Goal: Task Accomplishment & Management: Manage account settings

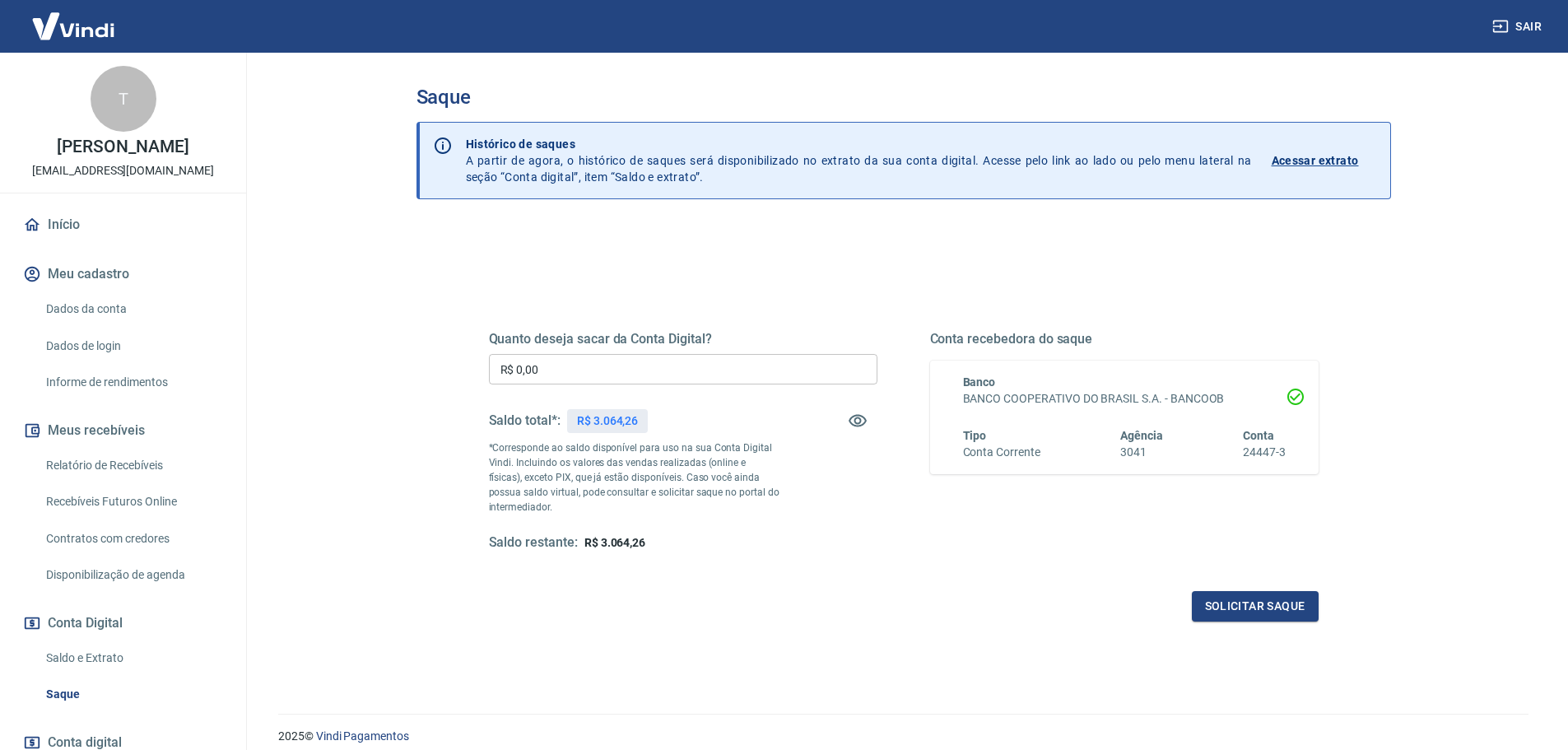
click at [683, 378] on input "R$ 0,00" at bounding box center [683, 368] width 389 height 30
type input "R$ 3.064,26"
click at [1207, 597] on button "Solicitar saque" at bounding box center [1256, 606] width 127 height 30
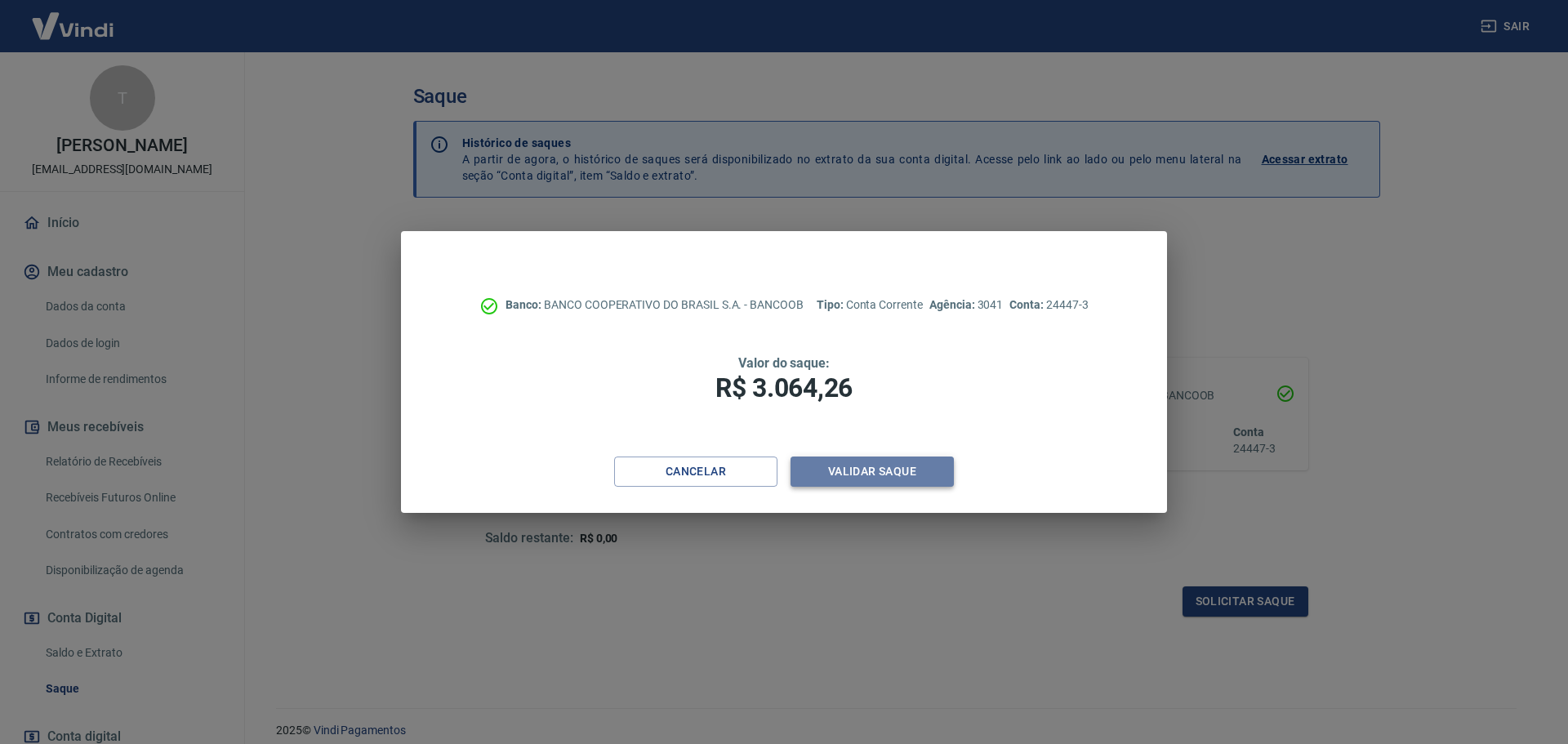
click at [870, 472] on button "Validar saque" at bounding box center [872, 471] width 163 height 30
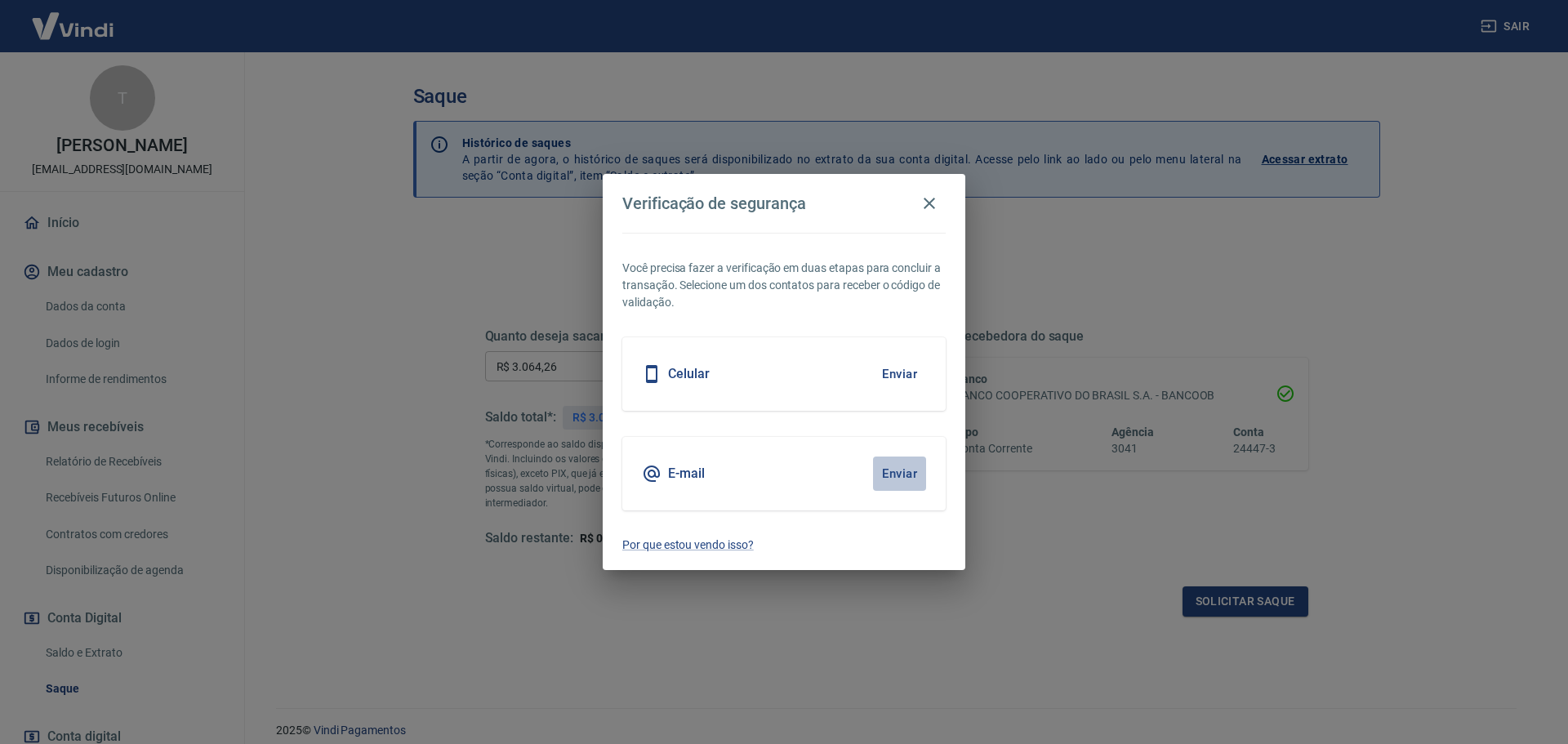
click at [889, 470] on button "Enviar" at bounding box center [900, 474] width 53 height 34
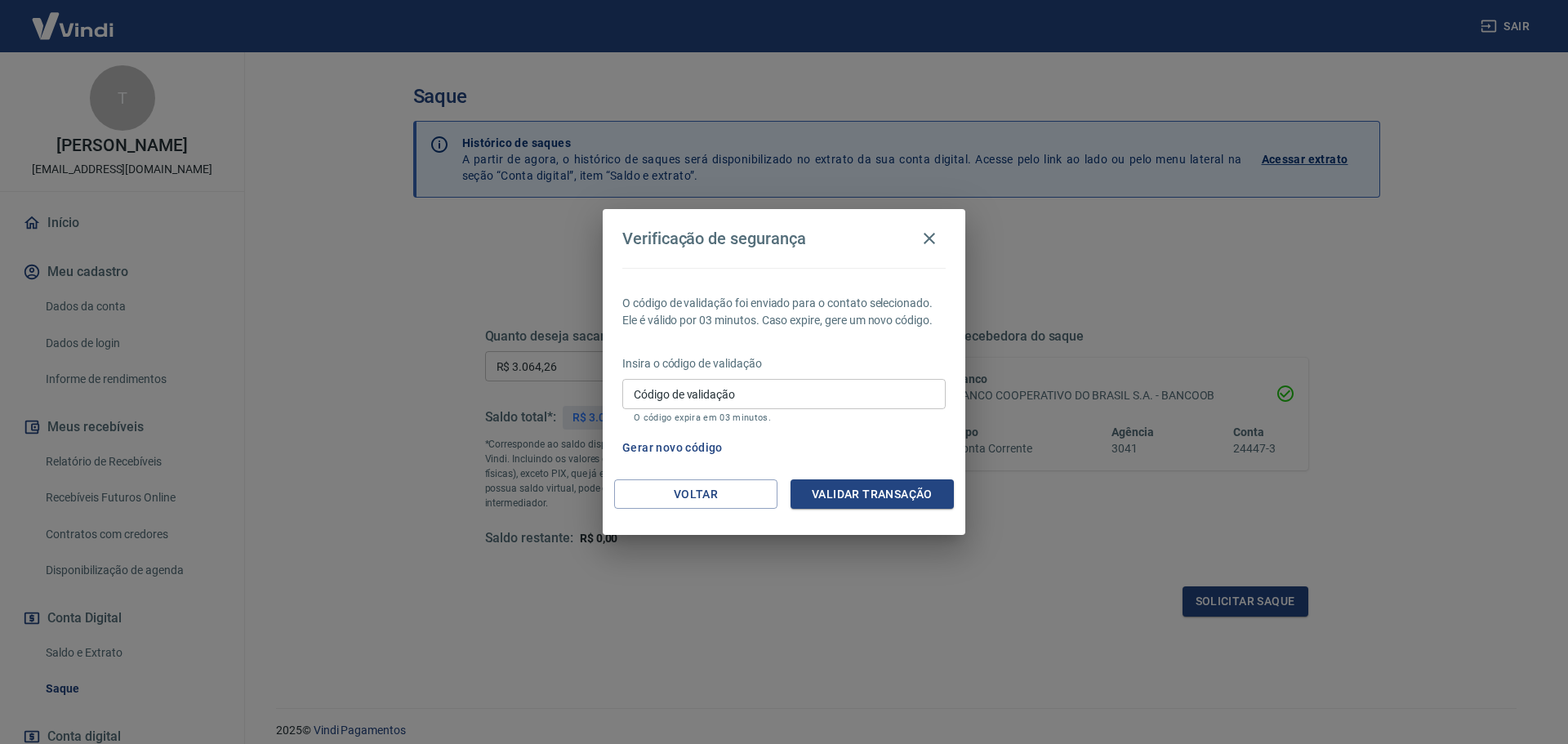
click at [802, 408] on input "Código de validação" at bounding box center [784, 393] width 323 height 30
type input "927474"
click at [855, 487] on button "Validar transação" at bounding box center [872, 494] width 163 height 30
